Goal: Navigation & Orientation: Find specific page/section

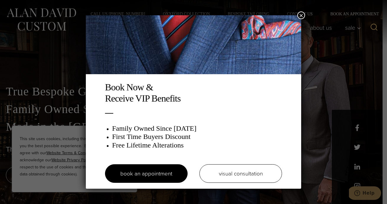
click at [302, 15] on button "×" at bounding box center [301, 15] width 8 height 8
click at [300, 16] on button "×" at bounding box center [301, 15] width 8 height 8
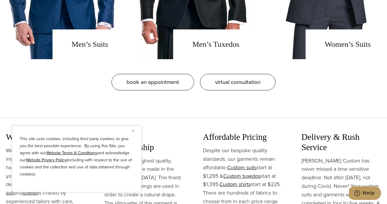
scroll to position [554, 0]
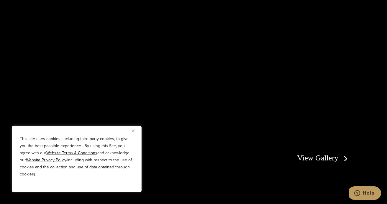
scroll to position [1014, 0]
